Goal: Information Seeking & Learning: Learn about a topic

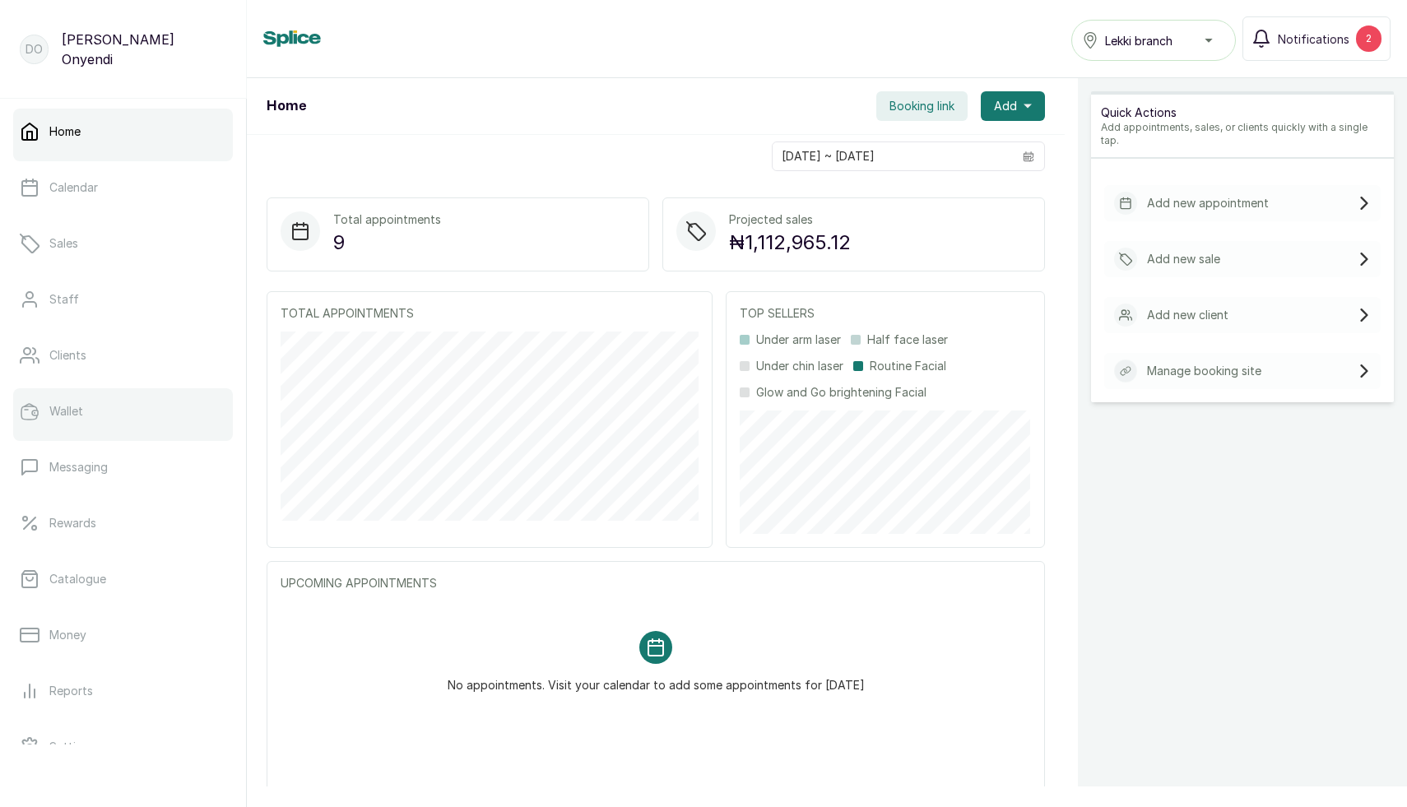
scroll to position [147, 0]
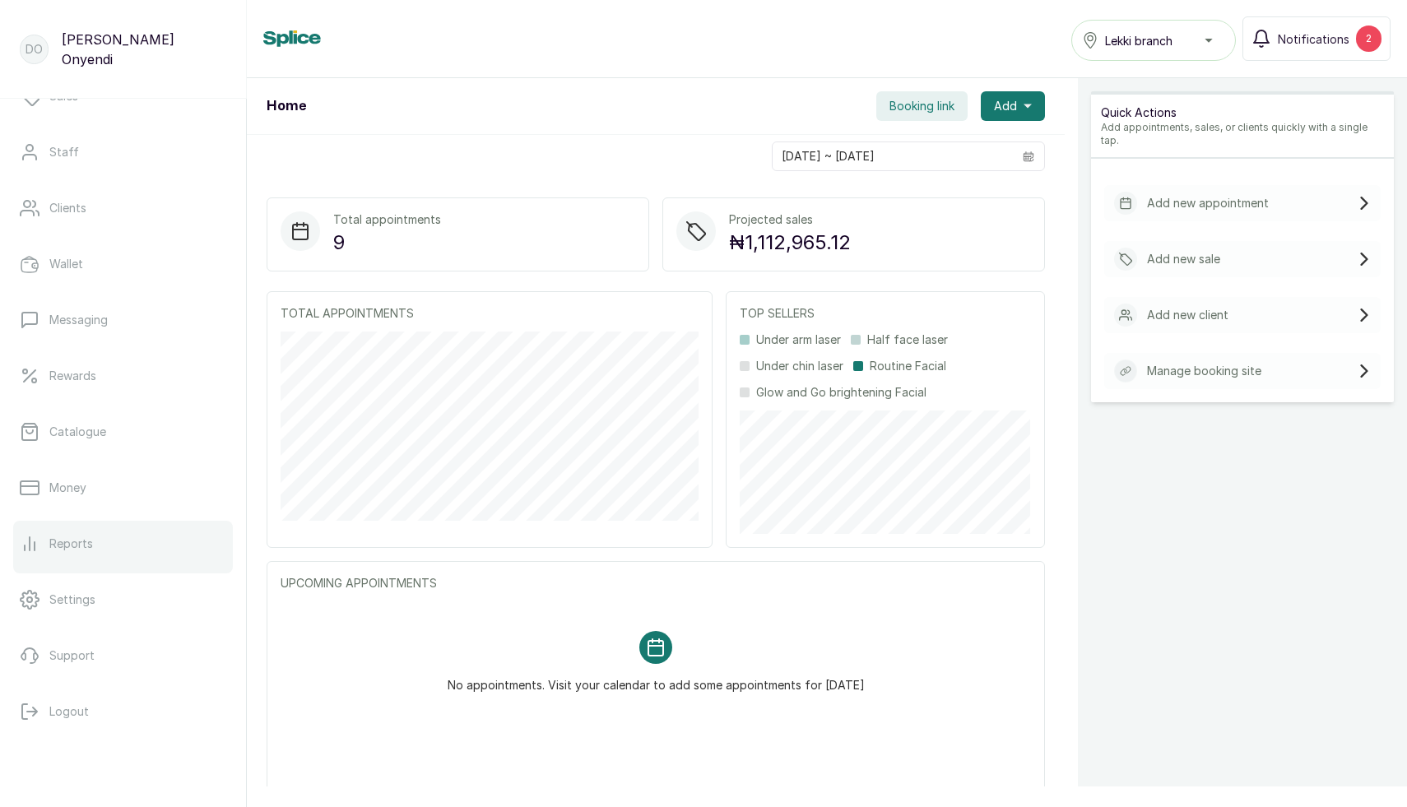
click at [61, 543] on p "Reports" at bounding box center [71, 544] width 44 height 16
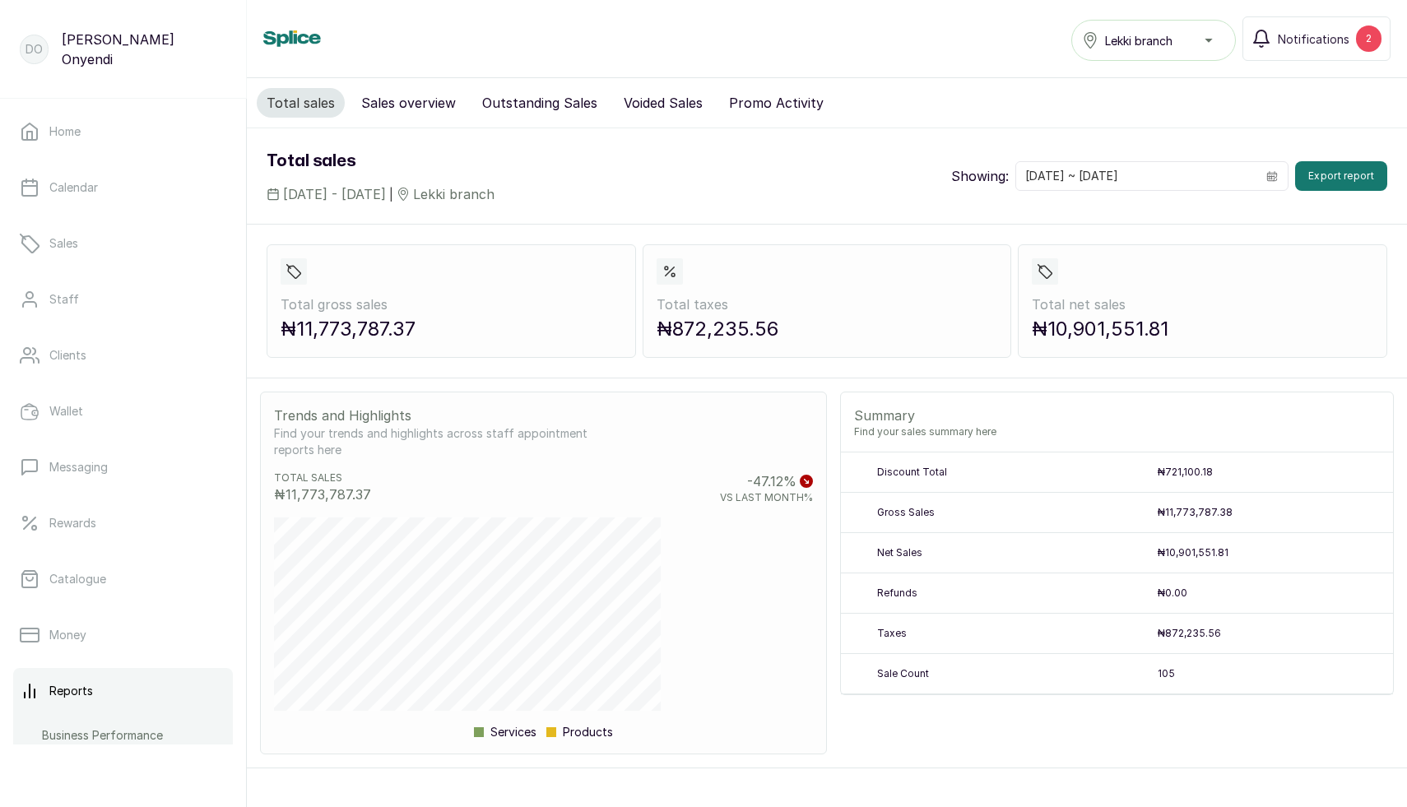
click at [413, 109] on button "Sales overview" at bounding box center [408, 103] width 114 height 30
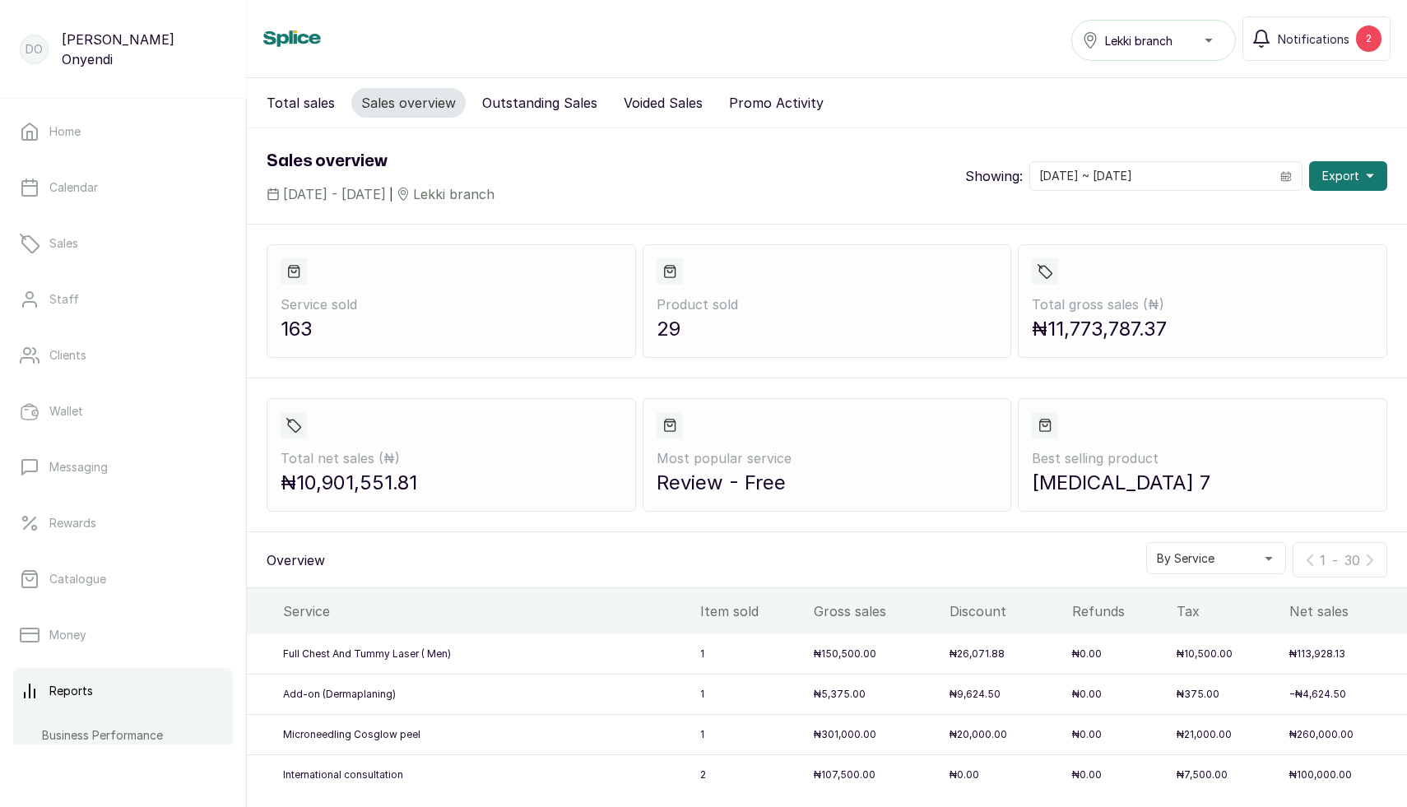
click at [511, 113] on button "Outstanding Sales" at bounding box center [539, 103] width 135 height 30
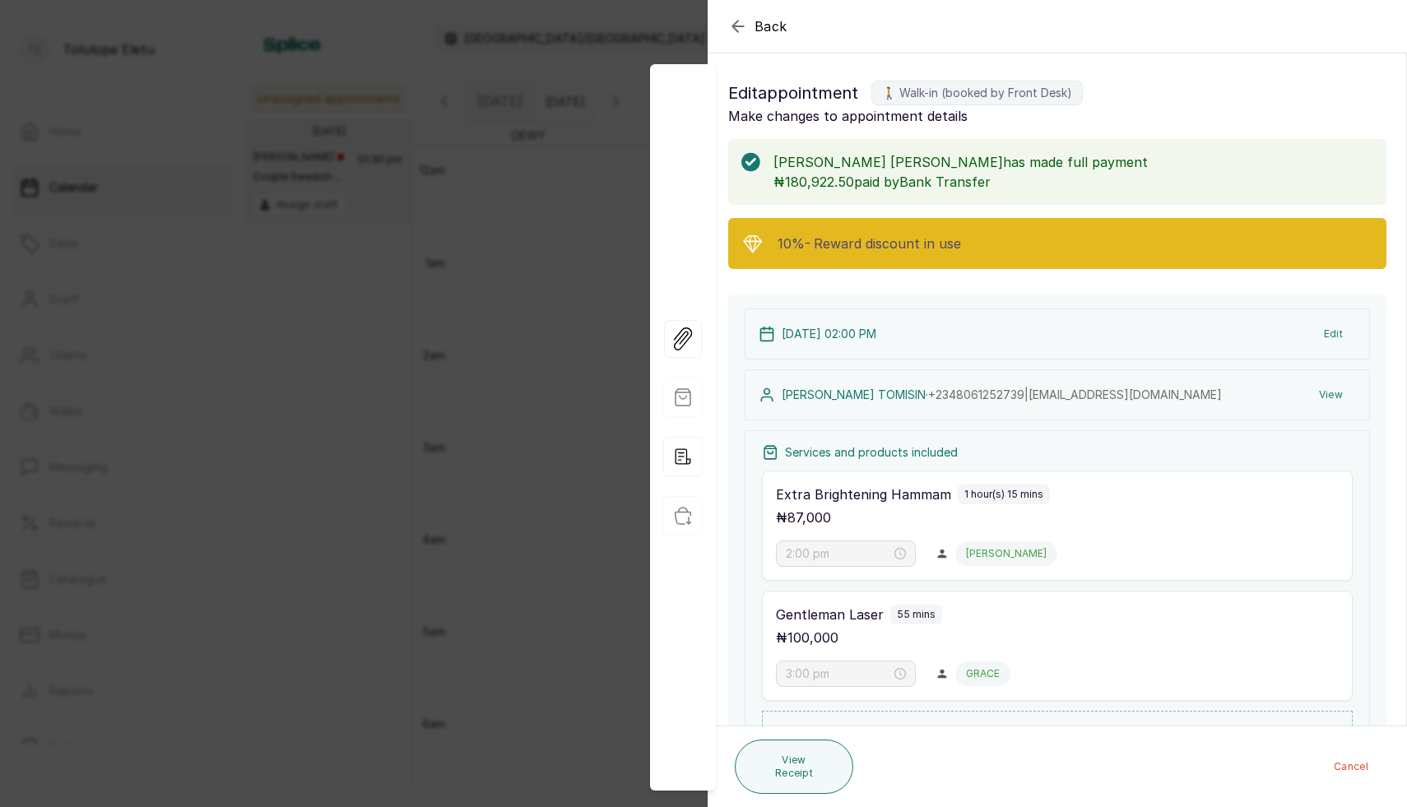
scroll to position [337, 0]
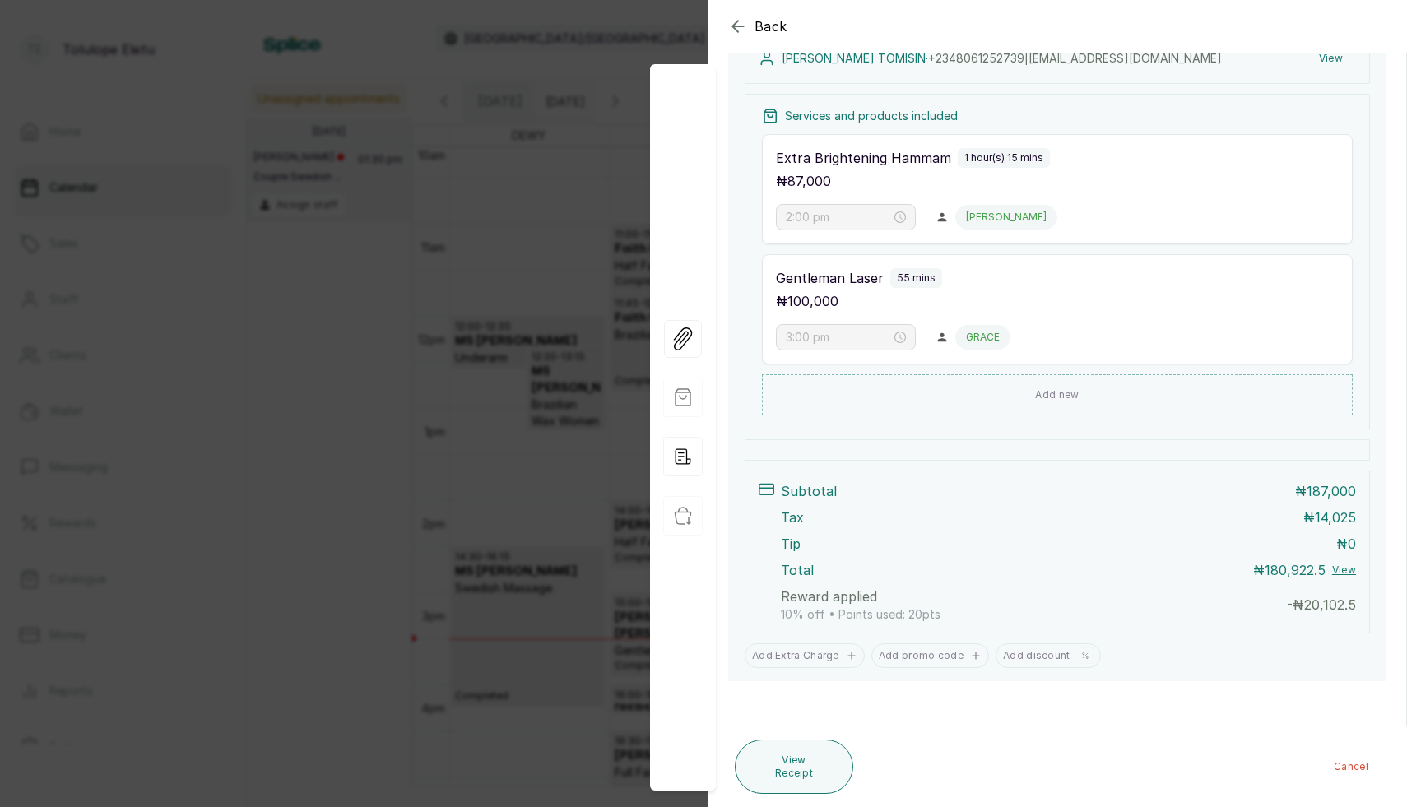
click at [490, 201] on div "Back Appointment Details Edit appointment 🚶 Walk-in (booked by Front Desk) Make…" at bounding box center [703, 403] width 1407 height 807
